Goal: Task Accomplishment & Management: Manage account settings

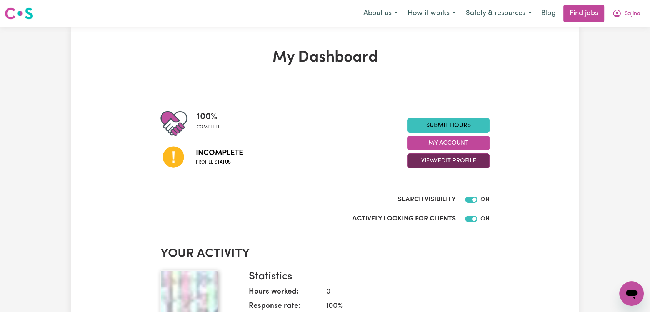
click at [446, 162] on button "View/Edit Profile" at bounding box center [449, 161] width 82 height 15
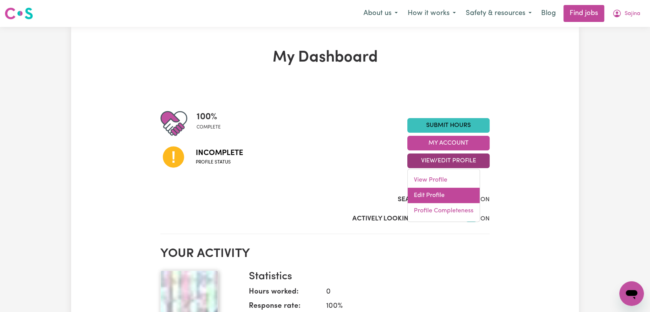
click at [448, 194] on link "Edit Profile" at bounding box center [444, 195] width 72 height 15
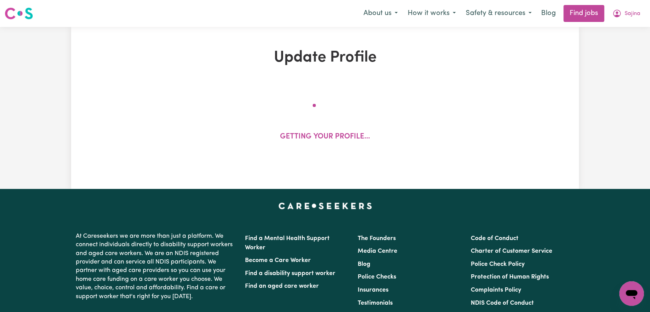
select select "[DEMOGRAPHIC_DATA]"
select select "Student Visa"
select select "Studying a healthcare related degree or qualification"
select select "38"
select select "48"
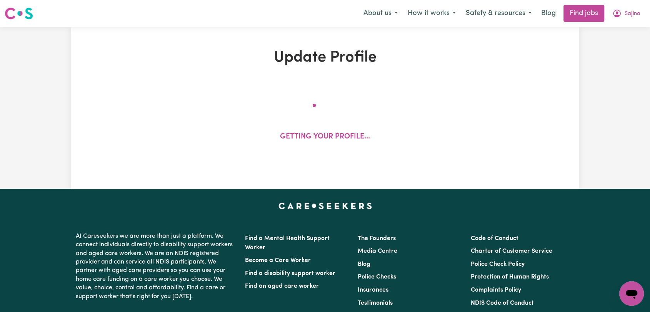
select select "53"
select select "64"
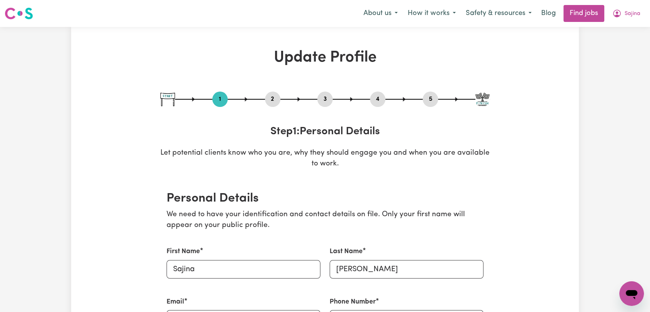
click at [276, 101] on button "2" at bounding box center [272, 99] width 15 height 10
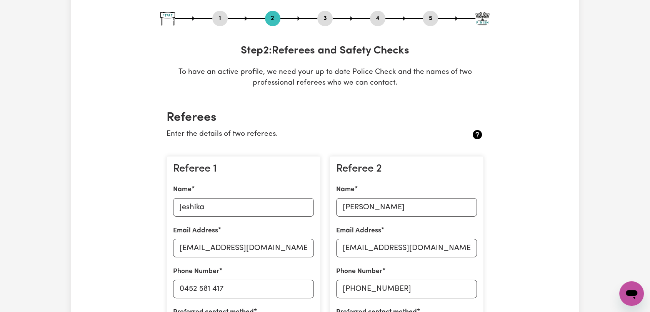
scroll to position [85, 0]
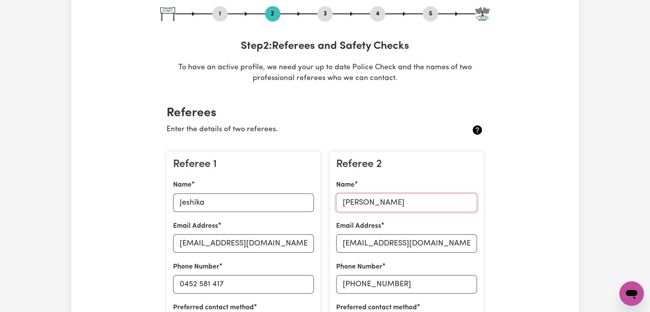
click at [365, 204] on input "[PERSON_NAME]" at bounding box center [406, 203] width 141 height 18
click at [371, 244] on input "[EMAIL_ADDRESS][DOMAIN_NAME]" at bounding box center [406, 243] width 141 height 18
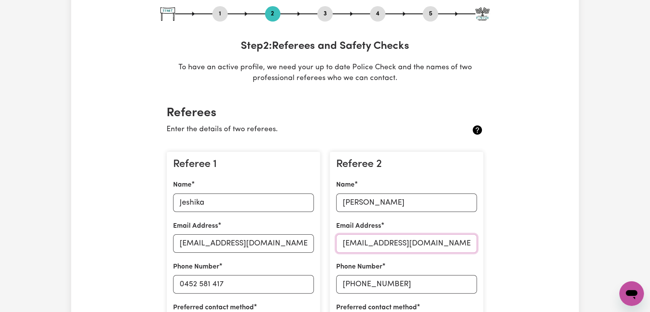
click at [371, 244] on input "[EMAIL_ADDRESS][DOMAIN_NAME]" at bounding box center [406, 243] width 141 height 18
click at [366, 284] on input "[PHONE_NUMBER]" at bounding box center [406, 284] width 141 height 18
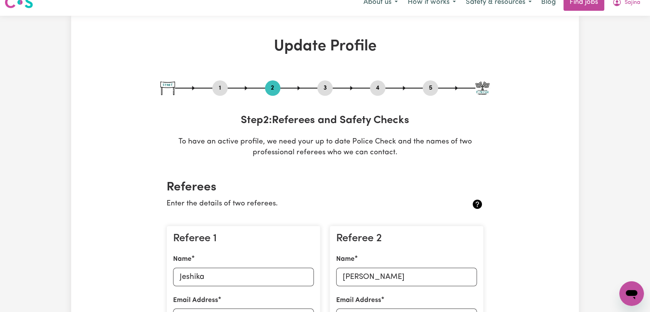
scroll to position [0, 0]
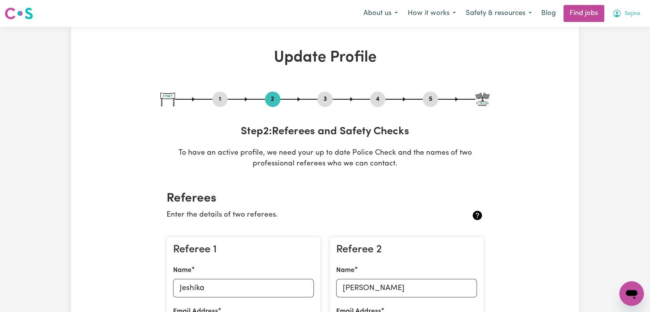
click at [625, 13] on span "Sajina" at bounding box center [633, 14] width 16 height 8
click at [613, 58] on link "Logout" at bounding box center [615, 59] width 61 height 15
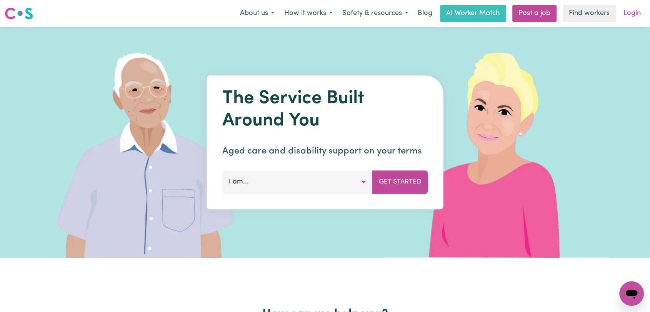
click at [637, 17] on link "Login" at bounding box center [632, 13] width 27 height 17
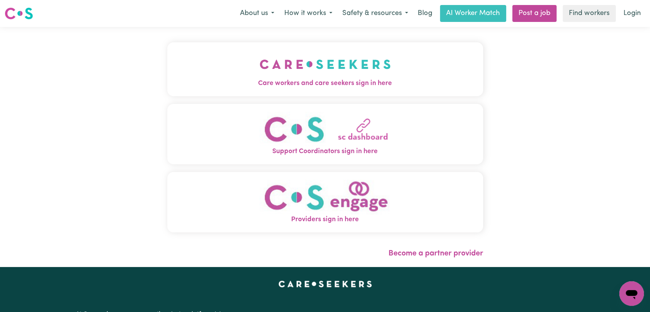
click at [260, 58] on img "Care workers and care seekers sign in here" at bounding box center [325, 64] width 131 height 28
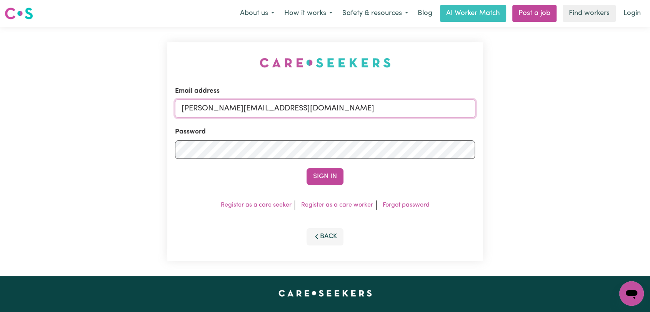
click at [304, 109] on input "[PERSON_NAME][EMAIL_ADDRESS][DOMAIN_NAME]" at bounding box center [325, 108] width 301 height 18
drag, startPoint x: 222, startPoint y: 110, endPoint x: 432, endPoint y: 124, distance: 210.6
click at [432, 124] on form "Email address Superuser~[EMAIL_ADDRESS][DOMAIN_NAME] Password Sign In" at bounding box center [325, 135] width 301 height 99
type input "Superuser~[EMAIL_ADDRESS][DOMAIN_NAME]"
drag, startPoint x: 329, startPoint y: 172, endPoint x: 321, endPoint y: 161, distance: 12.9
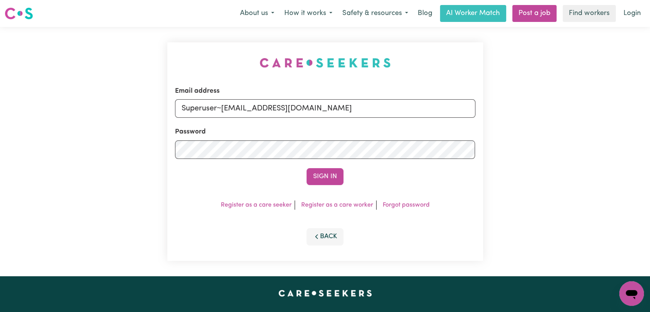
click at [328, 171] on button "Sign In" at bounding box center [325, 176] width 37 height 17
